Goal: Find specific page/section

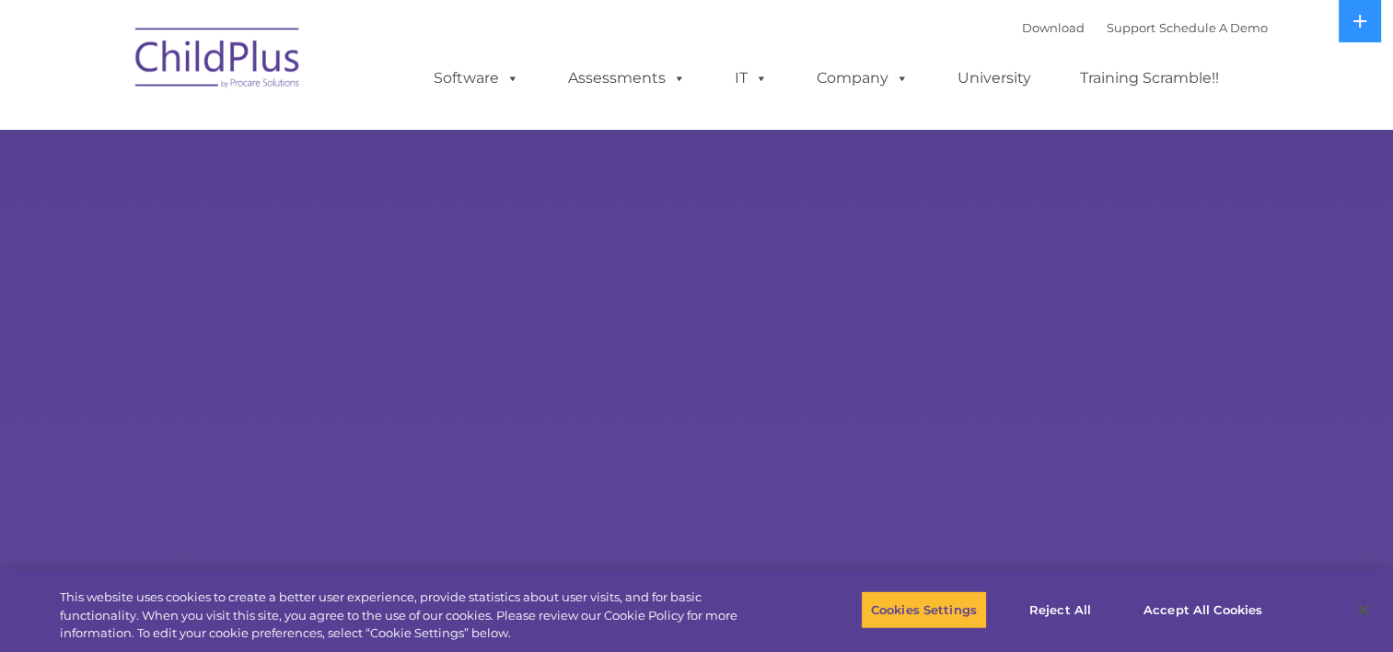
select select "MEDIUM"
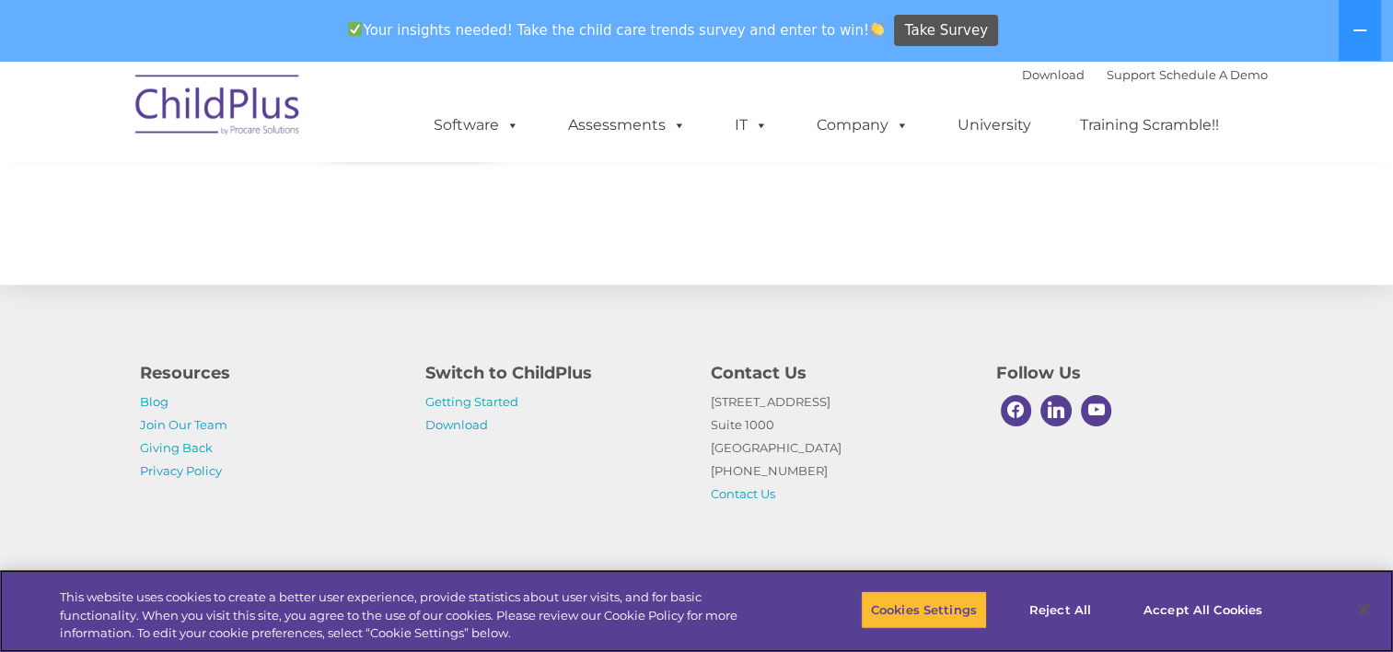
scroll to position [2120, 0]
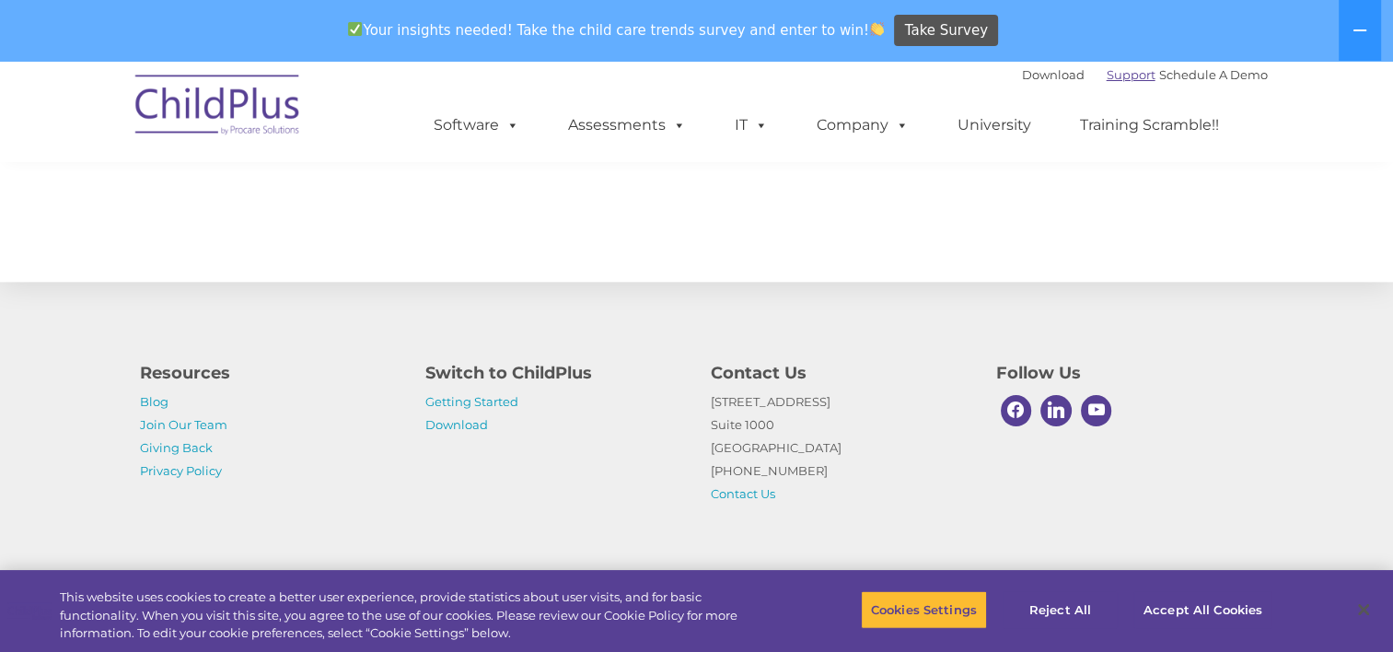
click at [1109, 75] on link "Support" at bounding box center [1131, 74] width 49 height 15
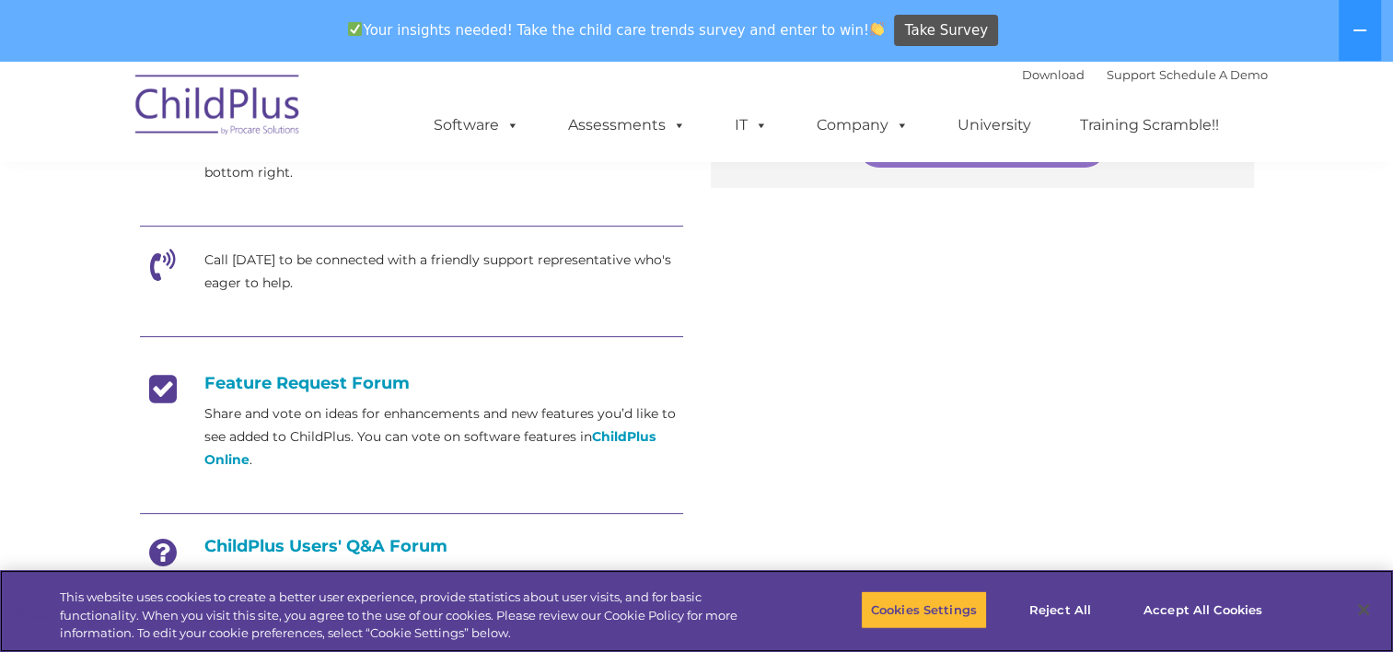
scroll to position [1141, 0]
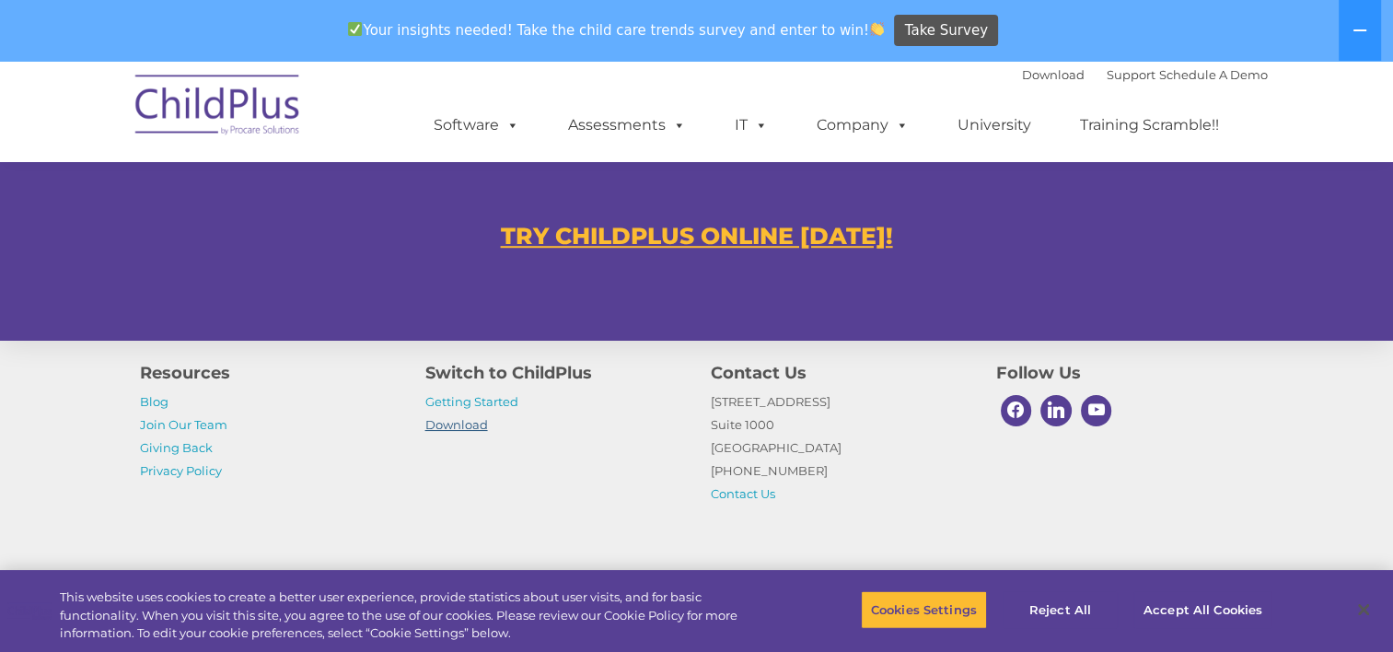
click at [458, 425] on link "Download" at bounding box center [456, 424] width 63 height 15
